Goal: Task Accomplishment & Management: Manage account settings

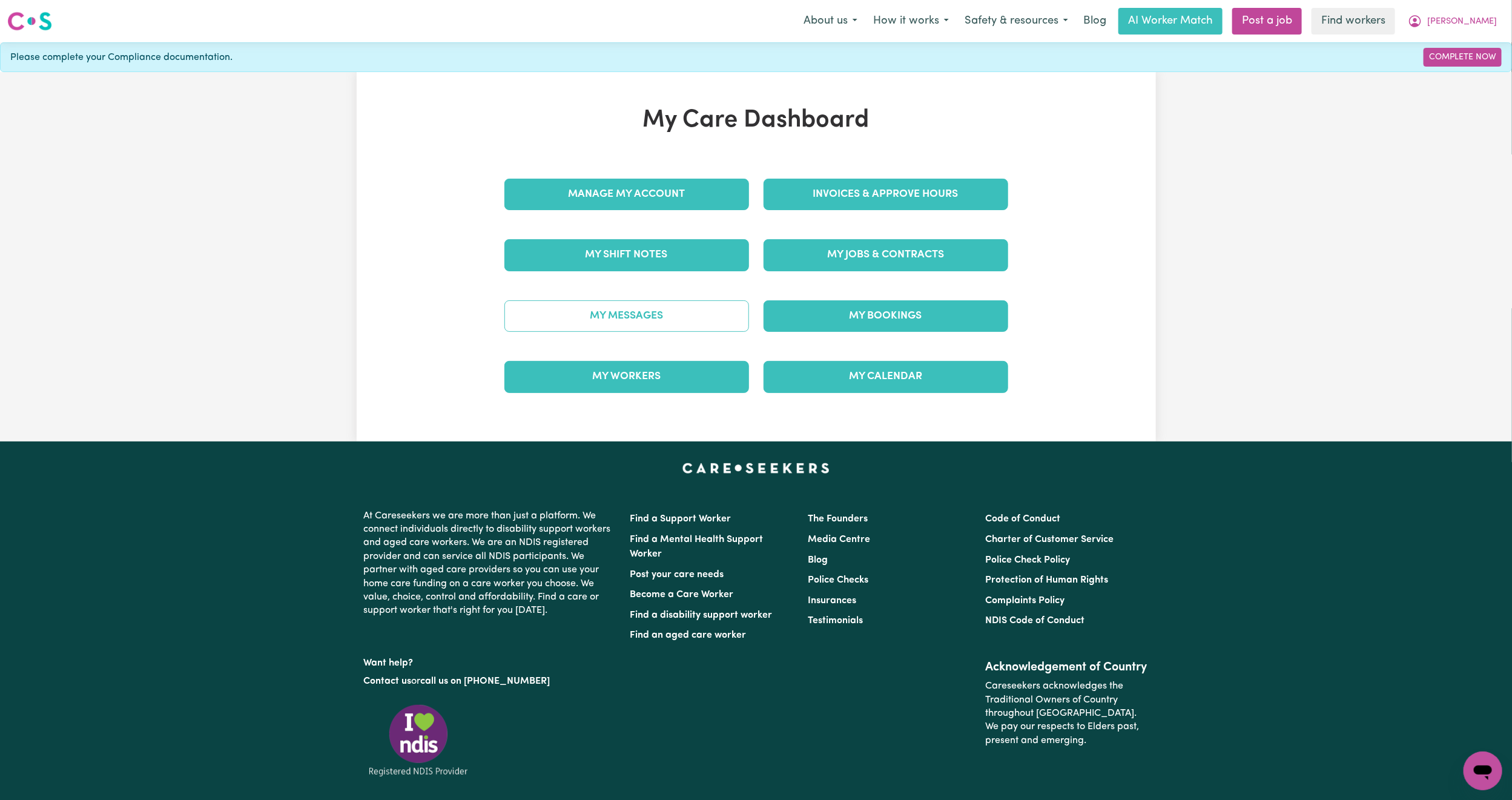
click at [674, 312] on link "My Messages" at bounding box center [626, 316] width 244 height 32
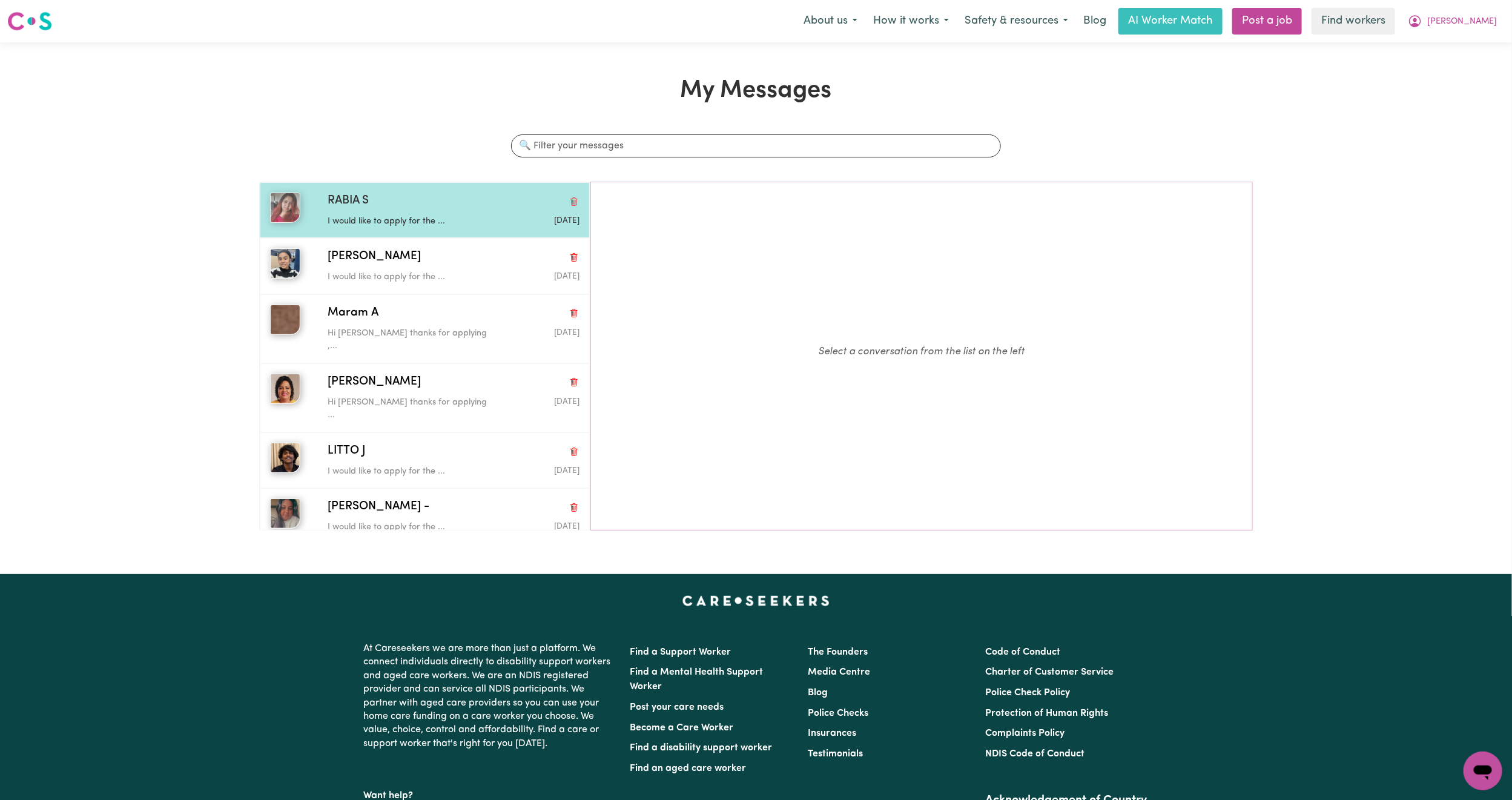
click at [440, 214] on div "I would like to apply for the ..." at bounding box center [411, 219] width 168 height 18
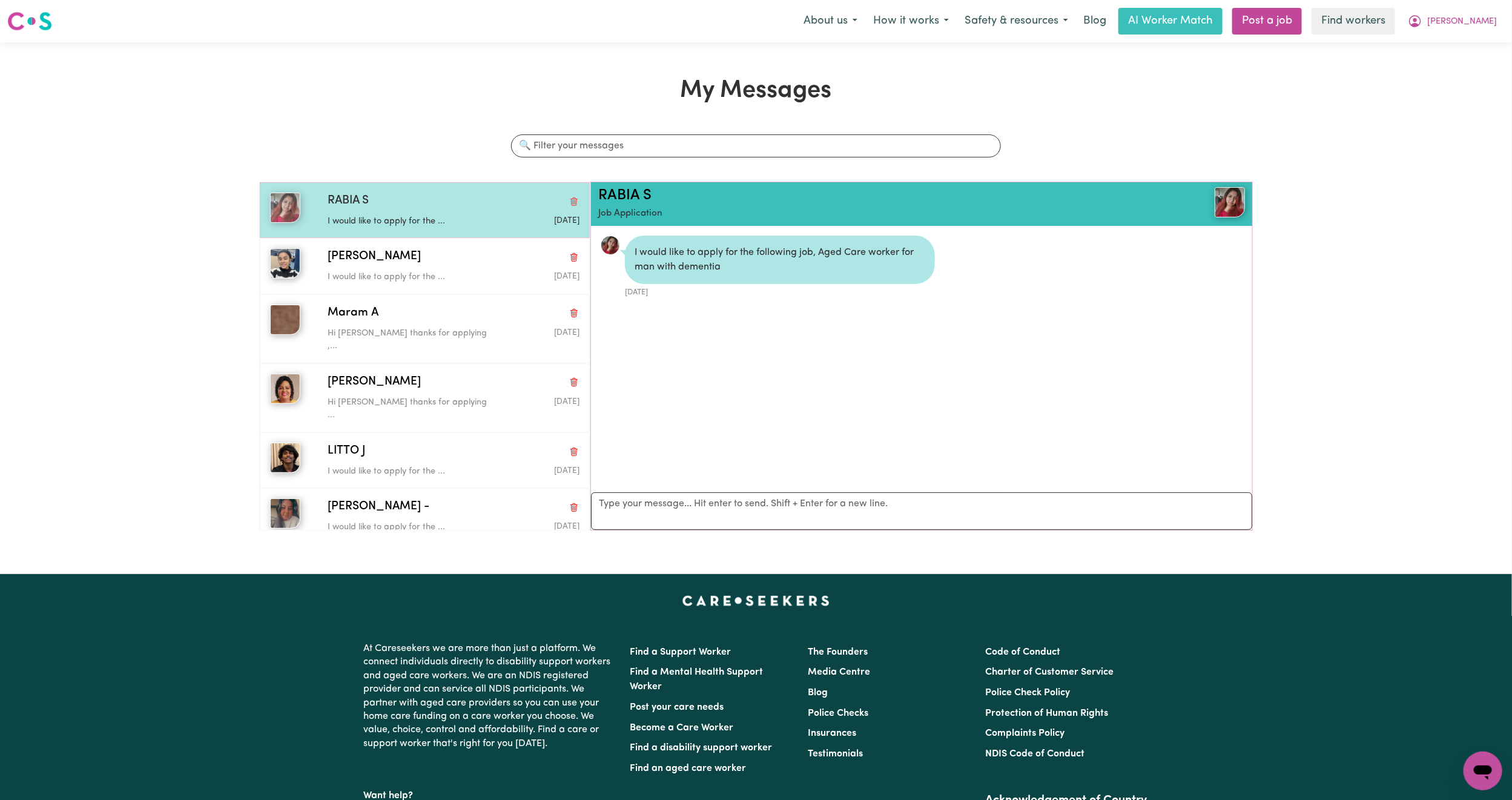
scroll to position [8, 0]
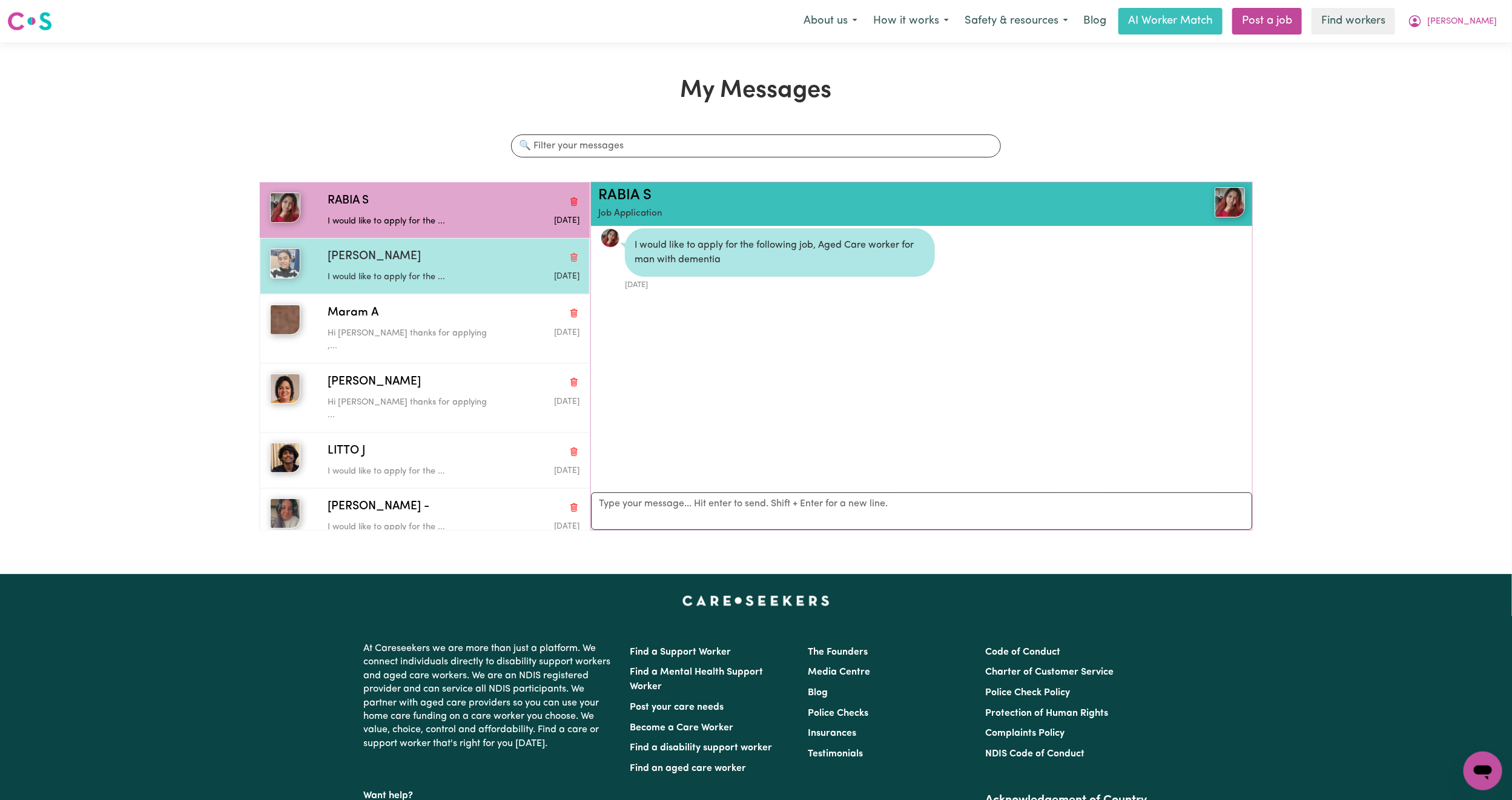
click at [469, 276] on p "I would like to apply for the ..." at bounding box center [411, 277] width 168 height 13
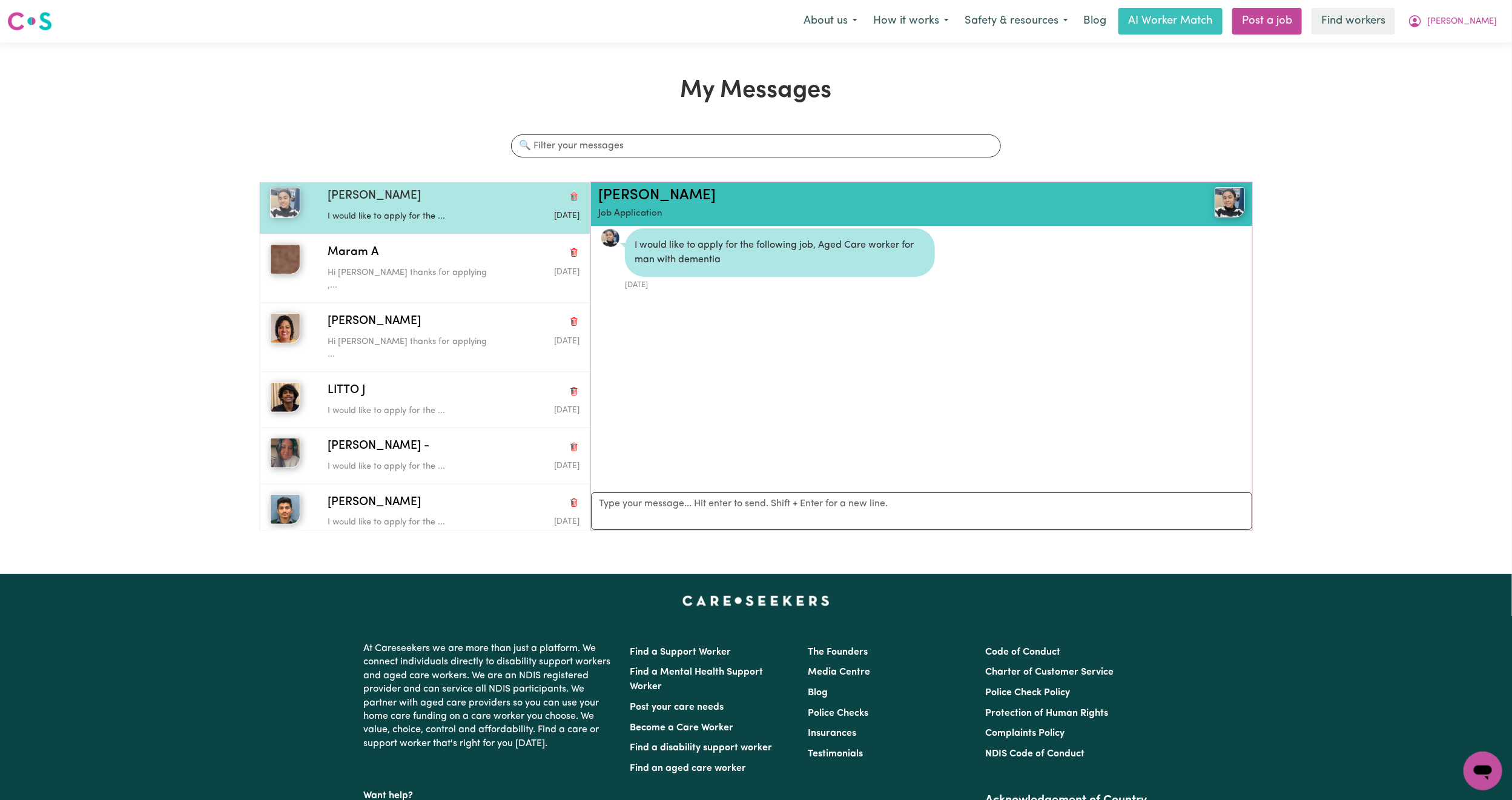
scroll to position [91, 0]
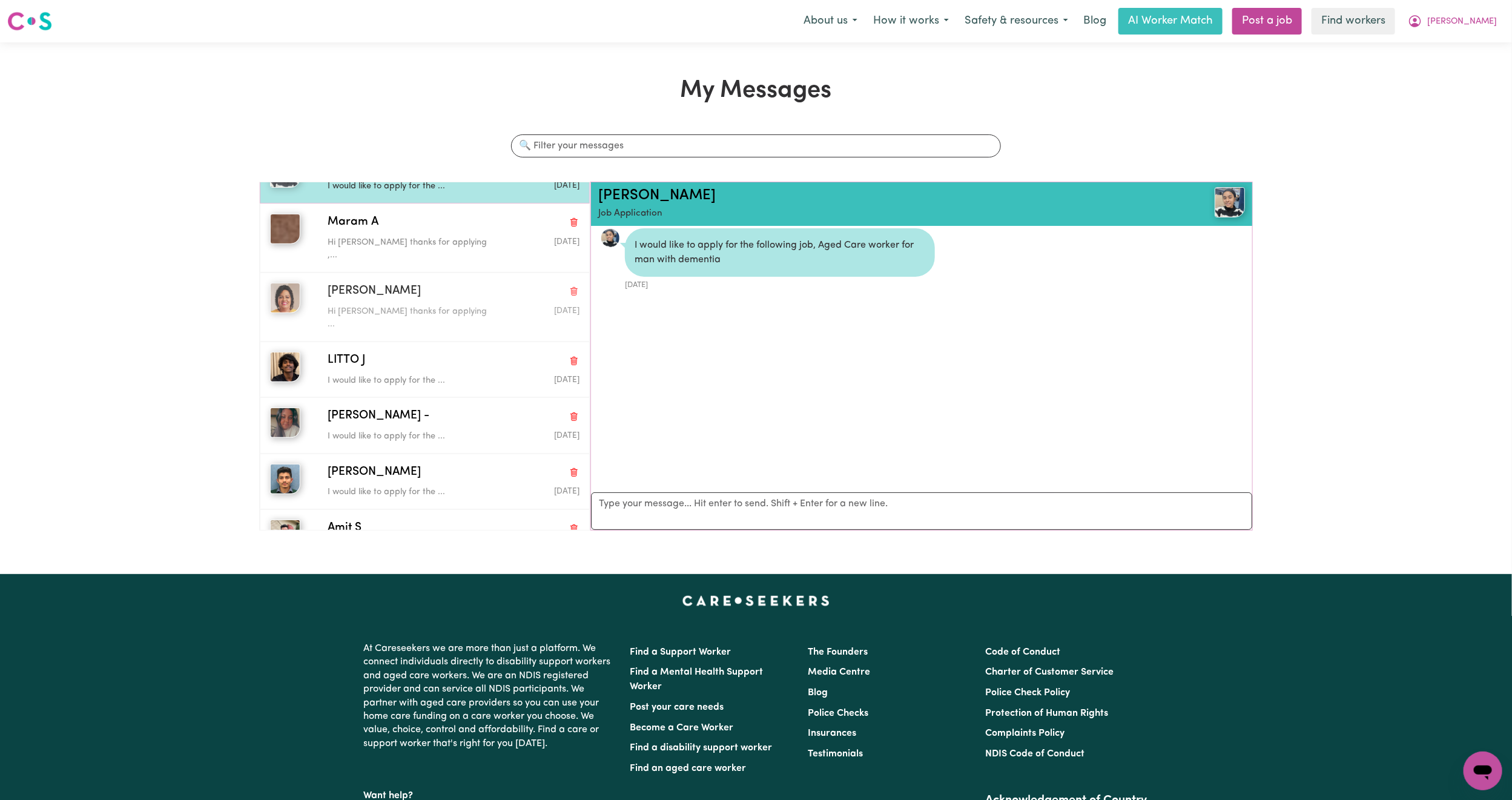
click at [487, 272] on div "Ashika J Hi Ashika thanks for applying ... Aug 18 2025" at bounding box center [424, 307] width 330 height 69
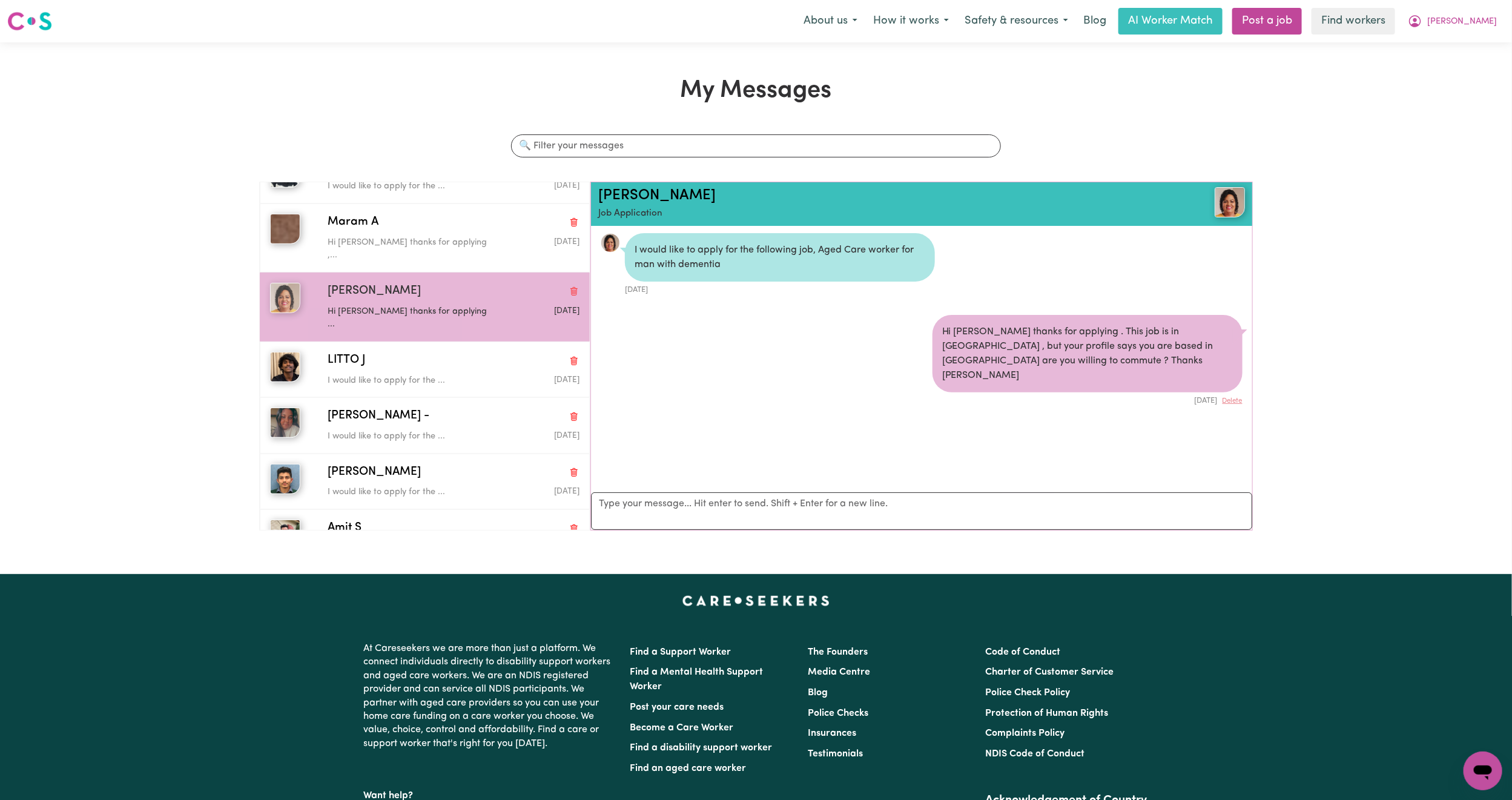
scroll to position [0, 0]
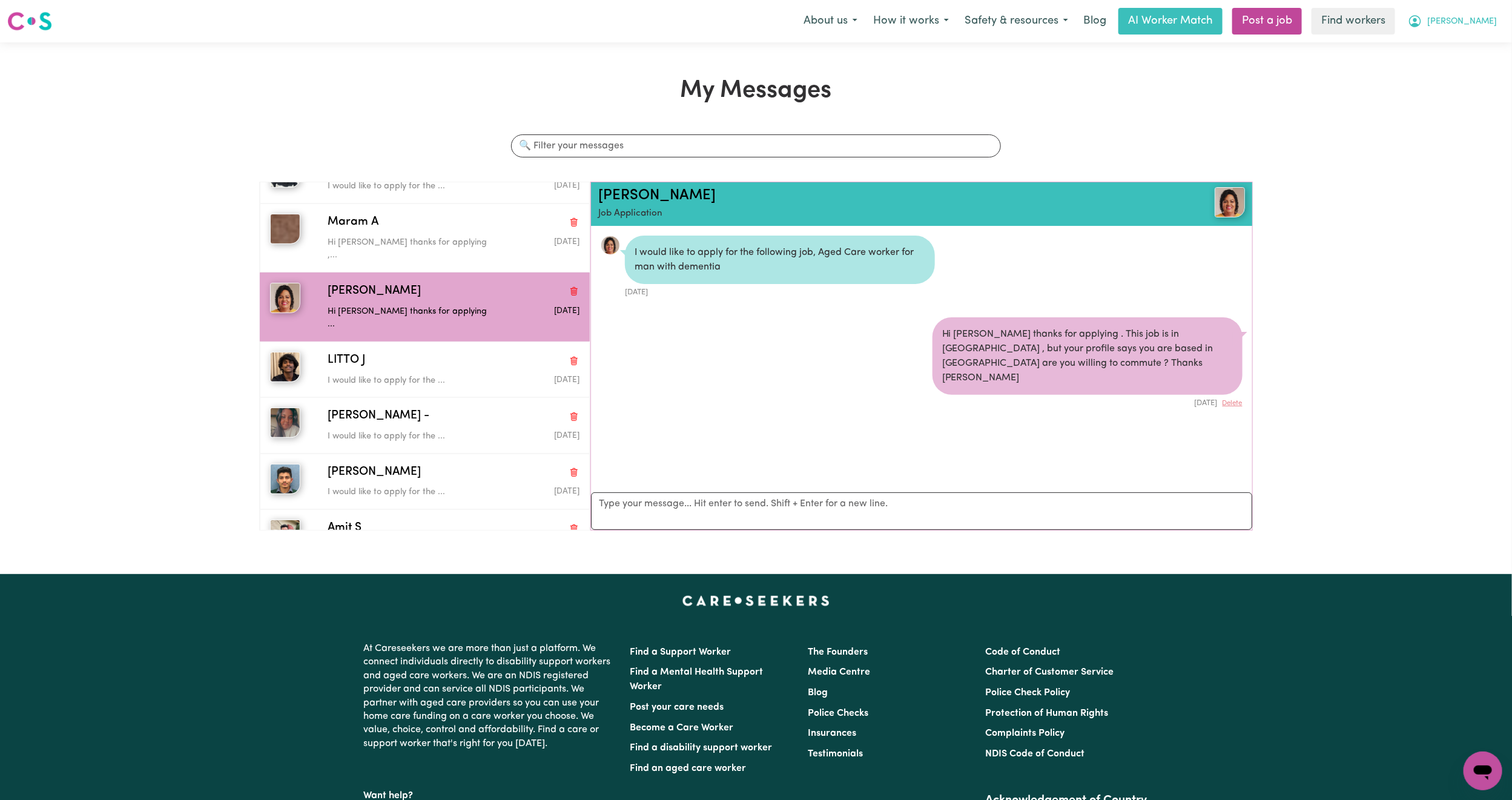
click at [1491, 32] on button "[PERSON_NAME]" at bounding box center [1452, 21] width 105 height 25
click at [1466, 46] on link "My Dashboard" at bounding box center [1456, 46] width 96 height 23
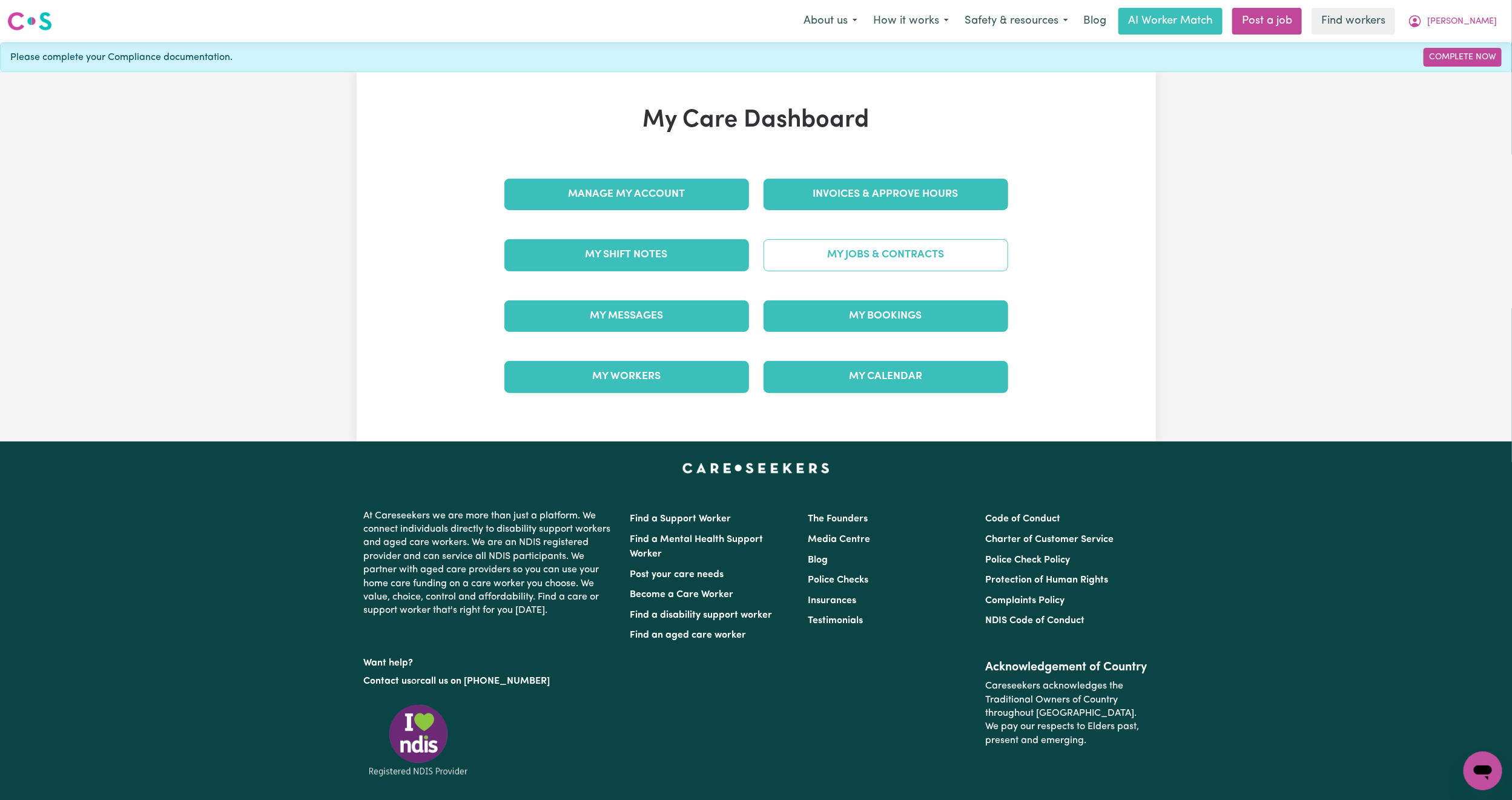
click at [843, 253] on link "My Jobs & Contracts" at bounding box center [886, 255] width 244 height 32
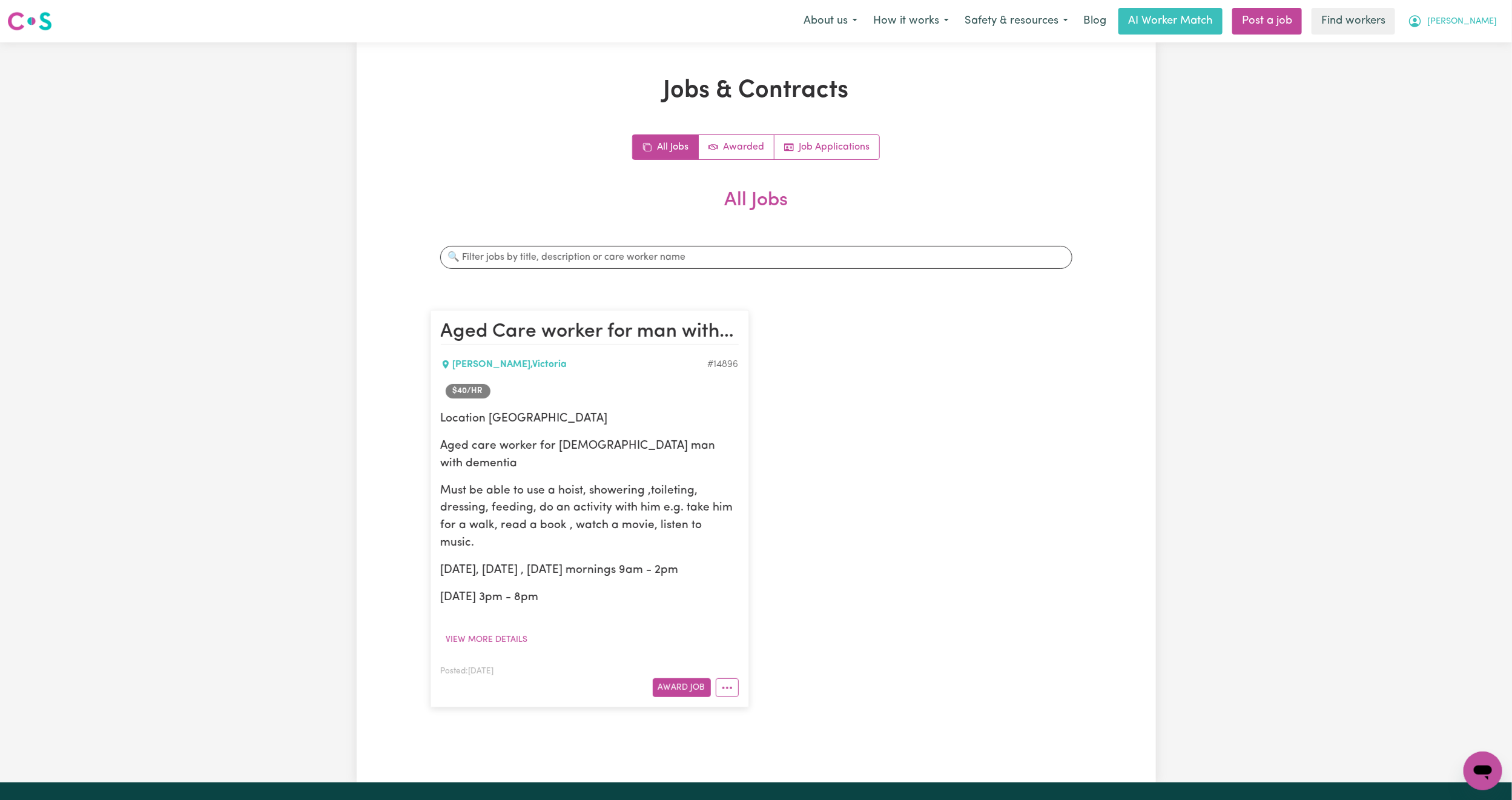
click at [1471, 22] on button "[PERSON_NAME]" at bounding box center [1452, 21] width 105 height 25
click at [1457, 80] on link "Logout" at bounding box center [1456, 69] width 96 height 23
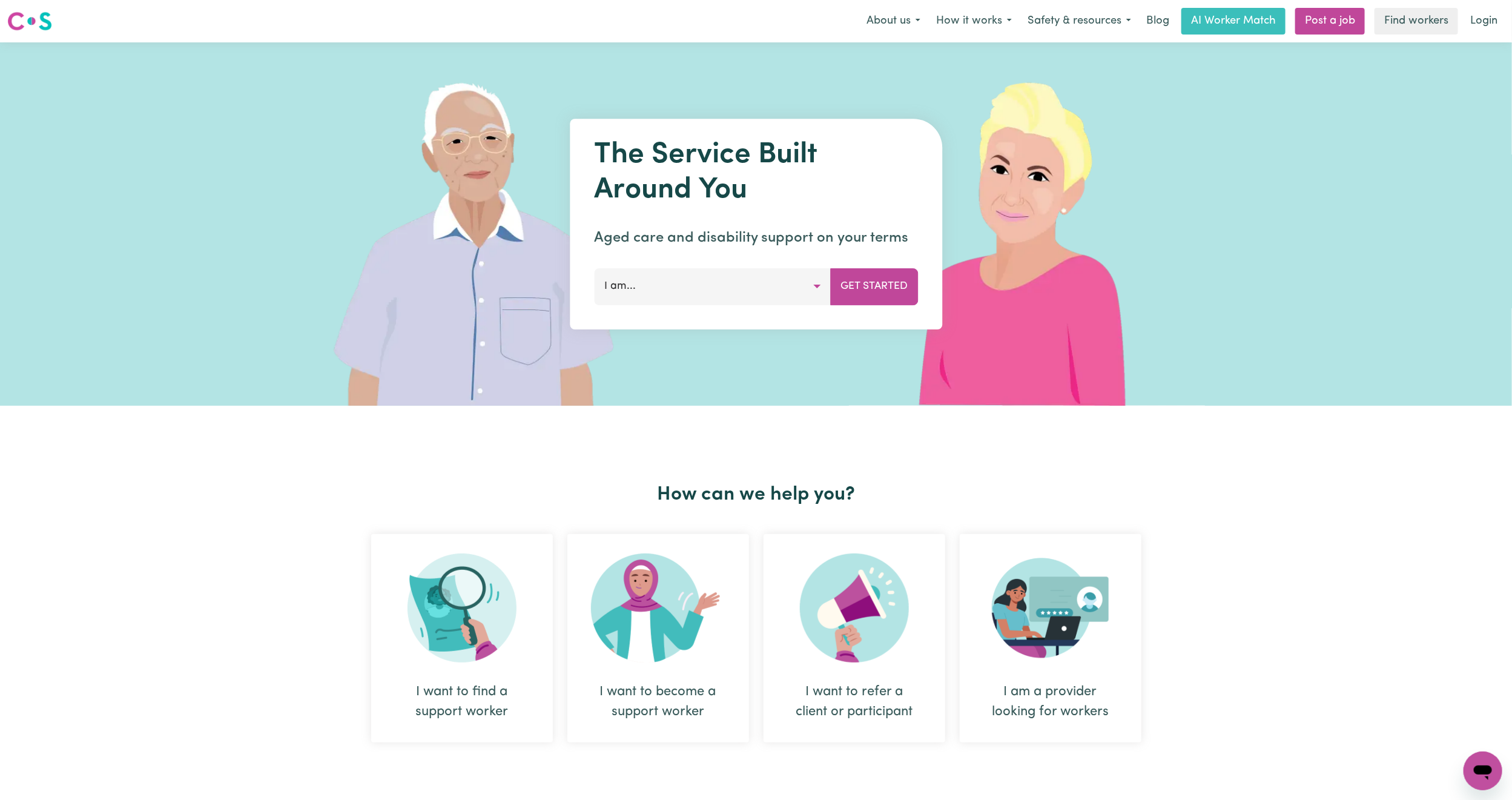
click at [1508, 1] on nav "Menu About us How it works Safety & resources Blog AI Worker Match Post a job F…" at bounding box center [756, 21] width 1512 height 42
click at [1484, 18] on link "Login" at bounding box center [1483, 21] width 42 height 27
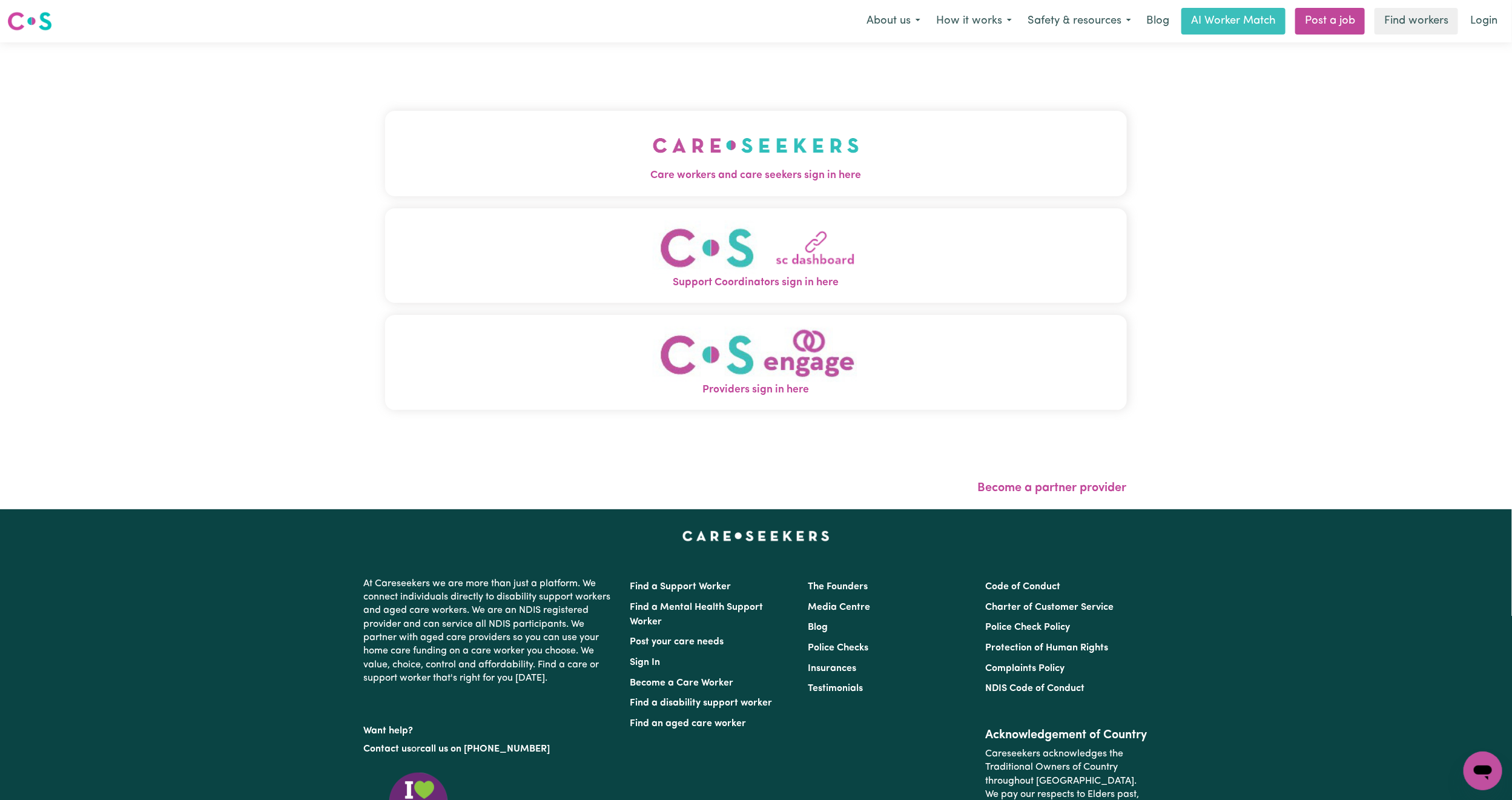
click at [486, 126] on button "Care workers and care seekers sign in here" at bounding box center [756, 153] width 742 height 85
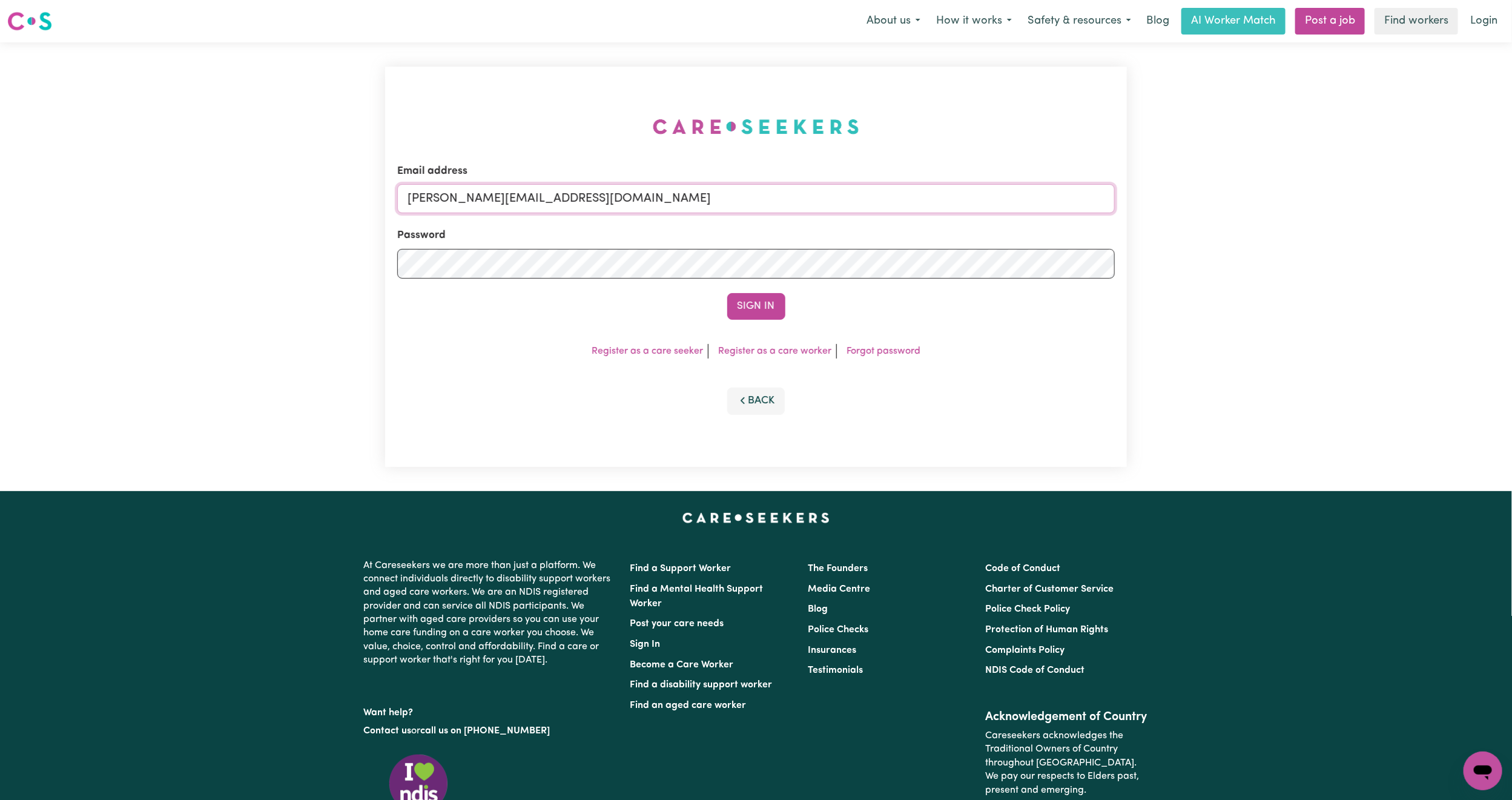
click at [523, 209] on input "[PERSON_NAME][EMAIL_ADDRESS][DOMAIN_NAME]" at bounding box center [756, 198] width 717 height 29
drag, startPoint x: 471, startPoint y: 201, endPoint x: 700, endPoint y: 217, distance: 229.6
click at [700, 217] on form "Email address superuser~mikayla@careseekers.com.au Password Sign In" at bounding box center [756, 242] width 717 height 156
type input "superuser~kaur.preeti.sandeep@gmail.com"
click at [727, 293] on button "Sign In" at bounding box center [756, 306] width 58 height 27
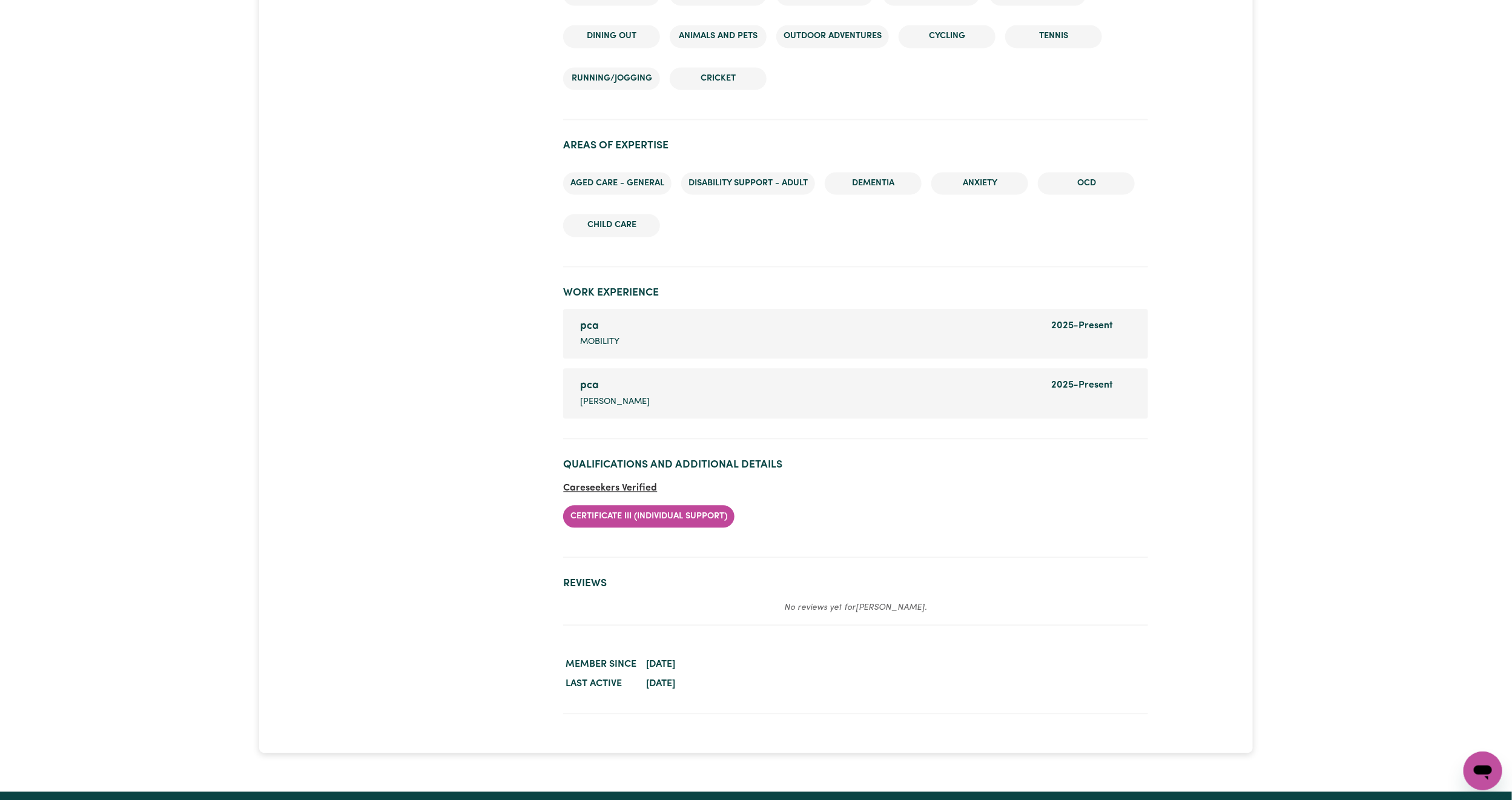
scroll to position [1907, 0]
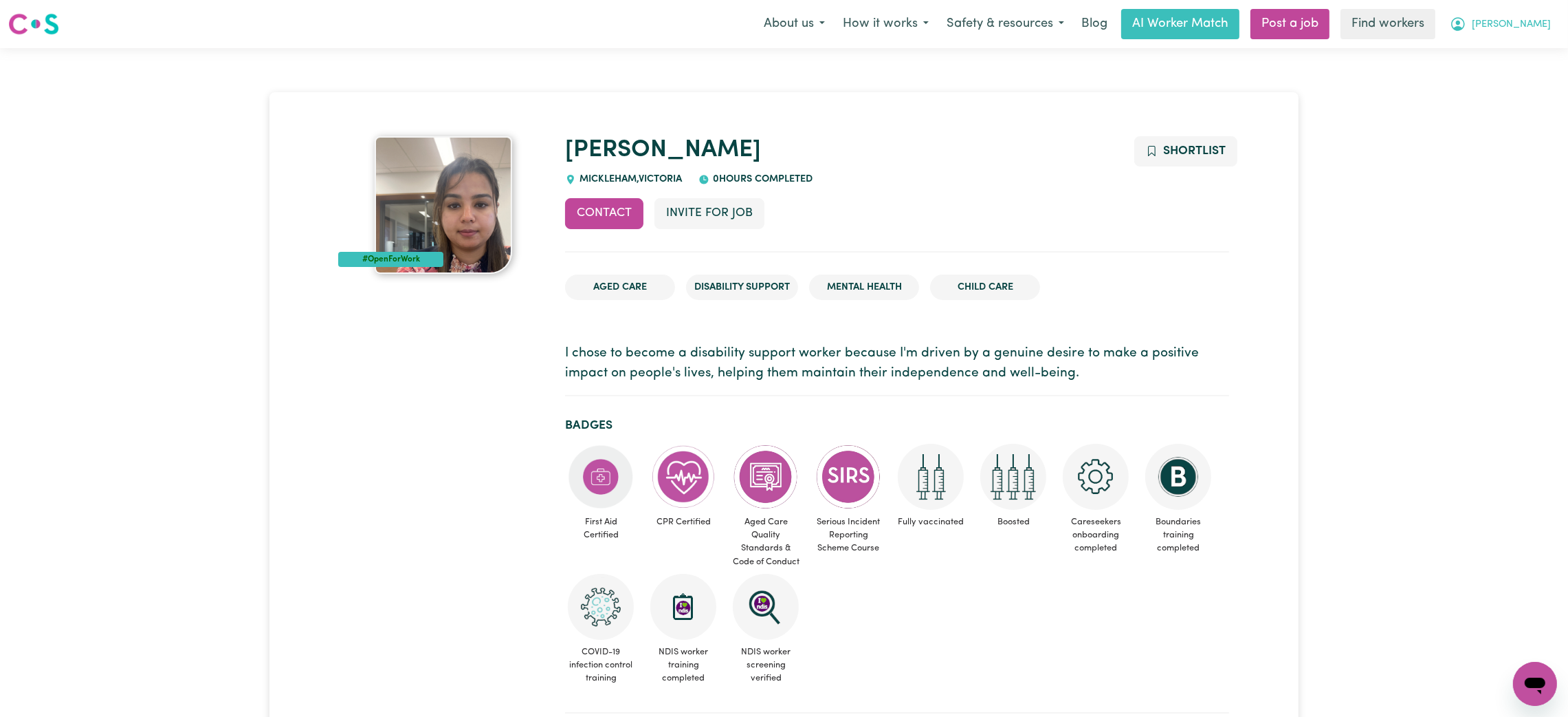
click at [1529, 23] on span "[PERSON_NAME]" at bounding box center [1511, 25] width 79 height 15
click at [1496, 84] on link "Logout" at bounding box center [1505, 79] width 109 height 26
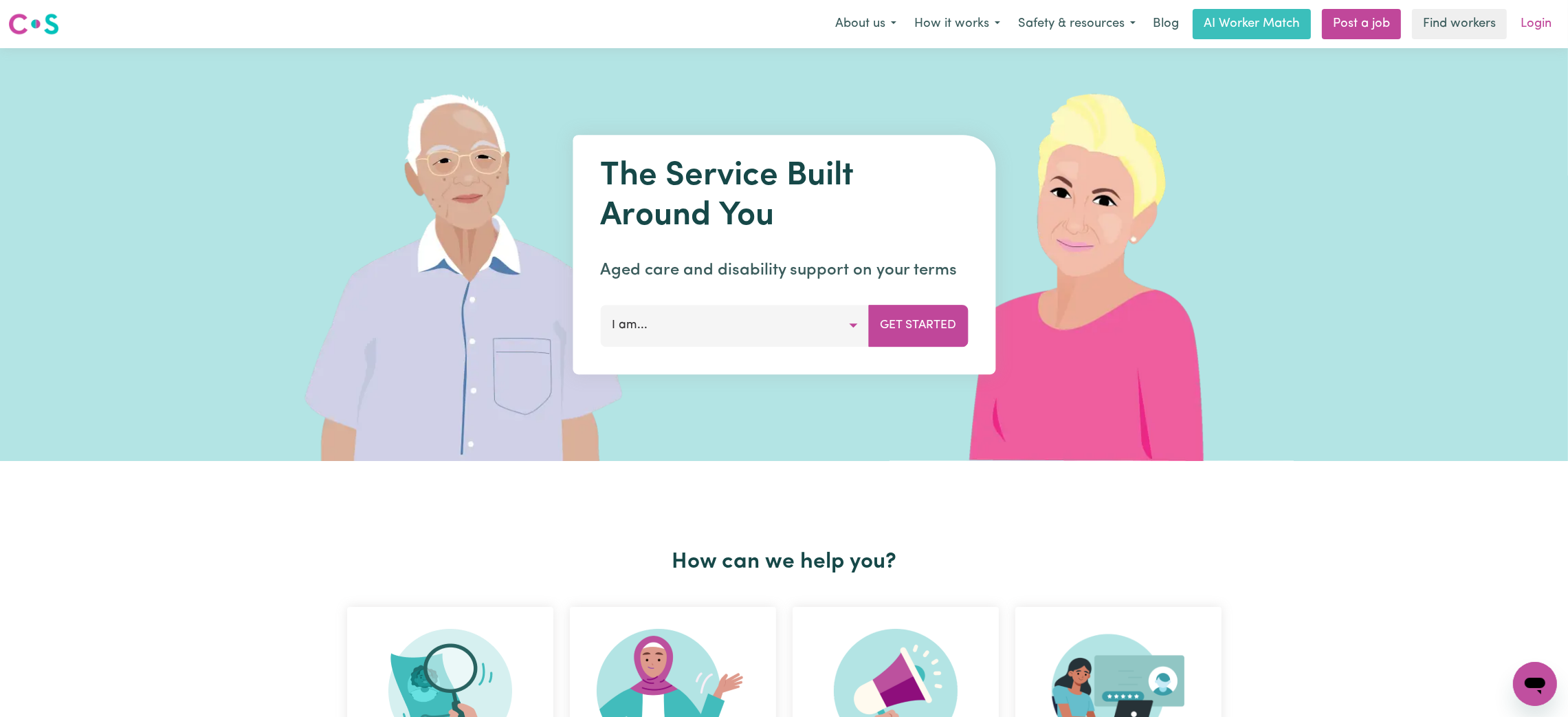
click at [1535, 36] on link "Login" at bounding box center [1536, 24] width 48 height 30
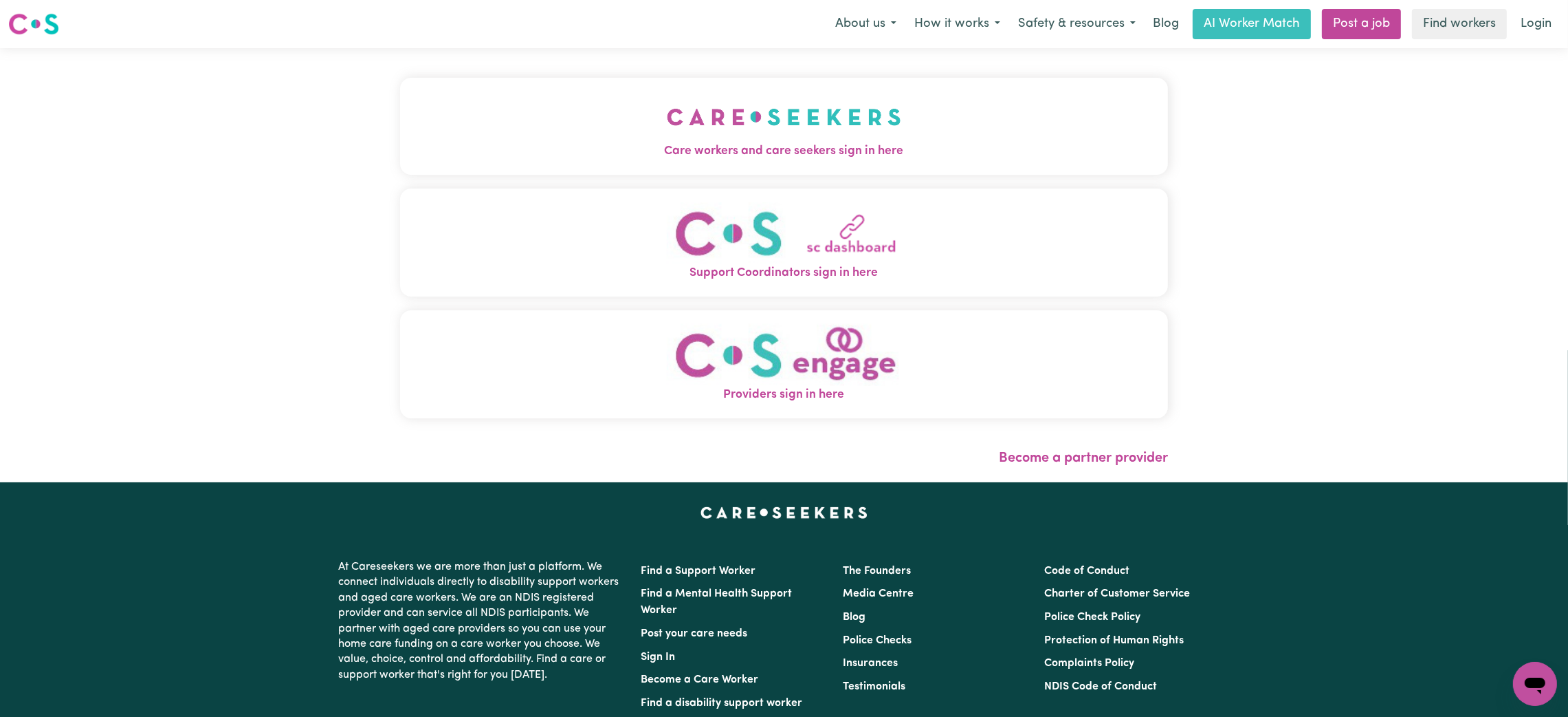
click at [772, 131] on button "Care workers and care seekers sign in here" at bounding box center [784, 126] width 768 height 96
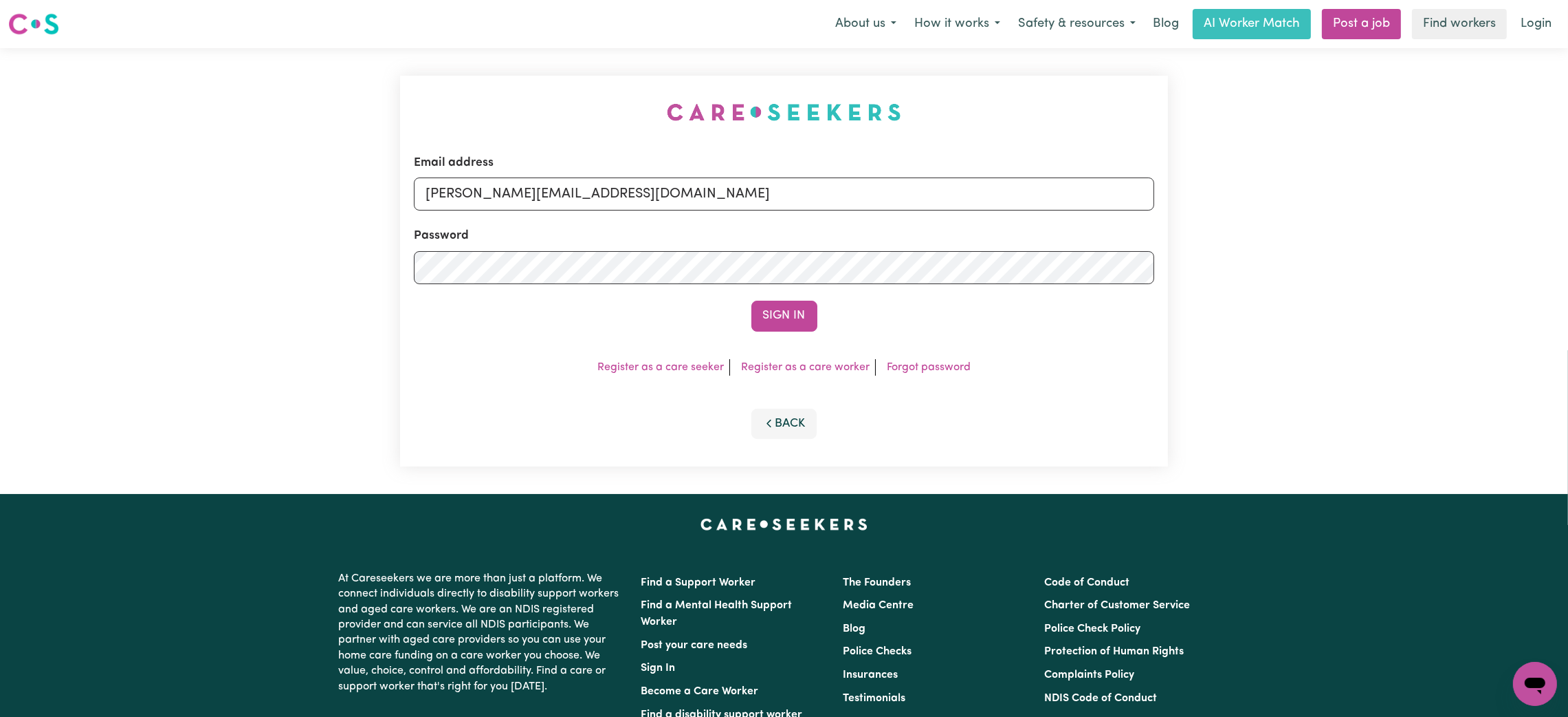
click at [772, 131] on div "Email address [PERSON_NAME][EMAIL_ADDRESS][DOMAIN_NAME] Password Sign In Regist…" at bounding box center [784, 271] width 784 height 446
click at [540, 195] on input "[PERSON_NAME][EMAIL_ADDRESS][DOMAIN_NAME]" at bounding box center [784, 194] width 741 height 33
drag, startPoint x: 499, startPoint y: 192, endPoint x: 822, endPoint y: 194, distance: 323.0
click at [822, 194] on input "[EMAIL_ADDRESS][PERSON_NAME][DOMAIN_NAME]" at bounding box center [784, 194] width 741 height 33
type input "superuser~[EMAIL_ADDRESS][DOMAIN_NAME]"
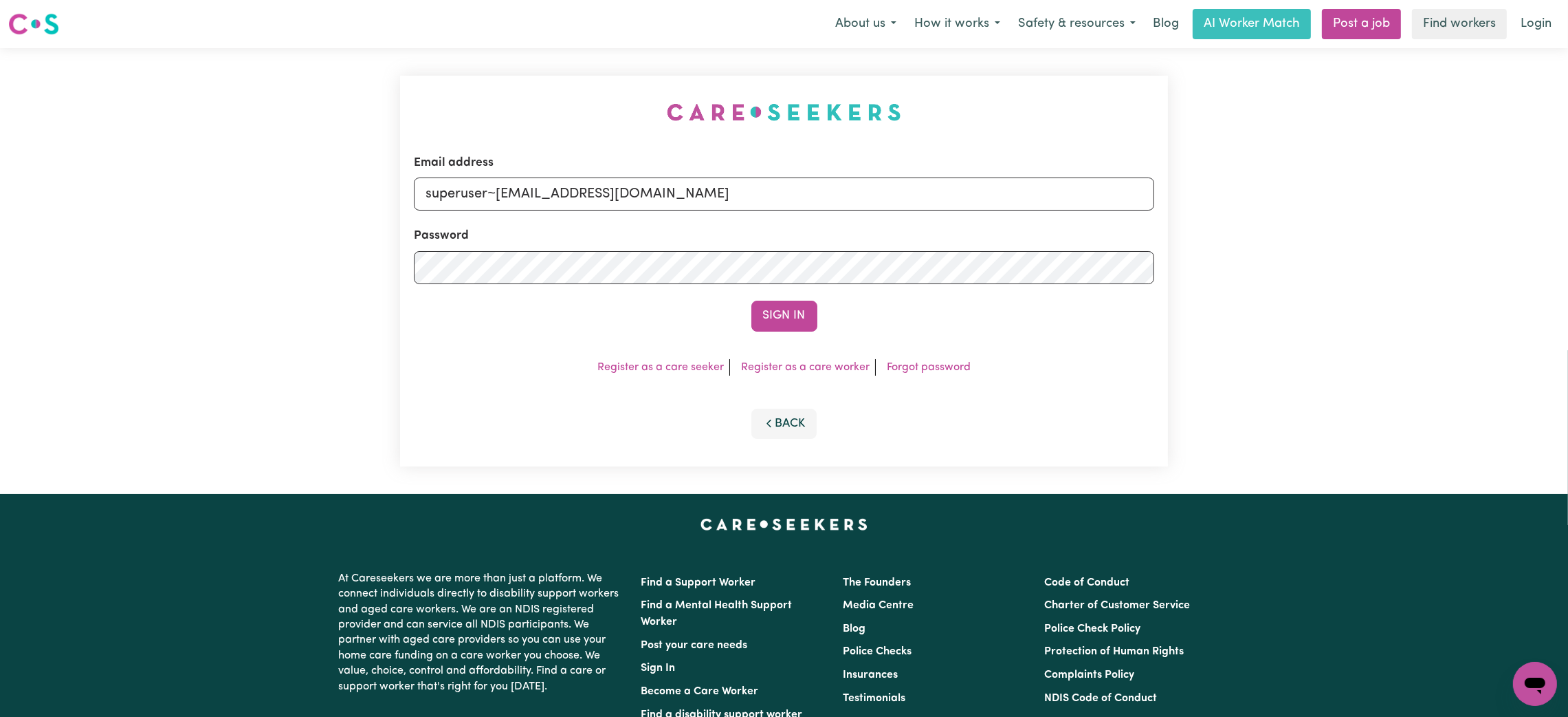
click at [752, 301] on button "Sign In" at bounding box center [784, 316] width 66 height 30
